Goal: Information Seeking & Learning: Learn about a topic

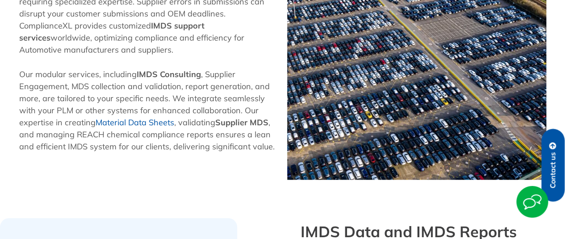
scroll to position [403, 0]
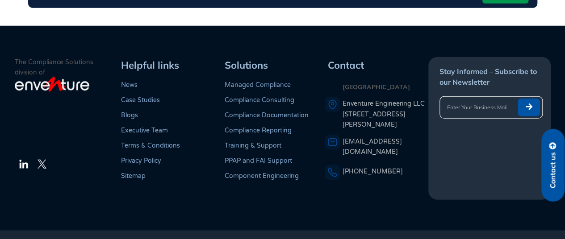
scroll to position [133, 0]
